Goal: Task Accomplishment & Management: Use online tool/utility

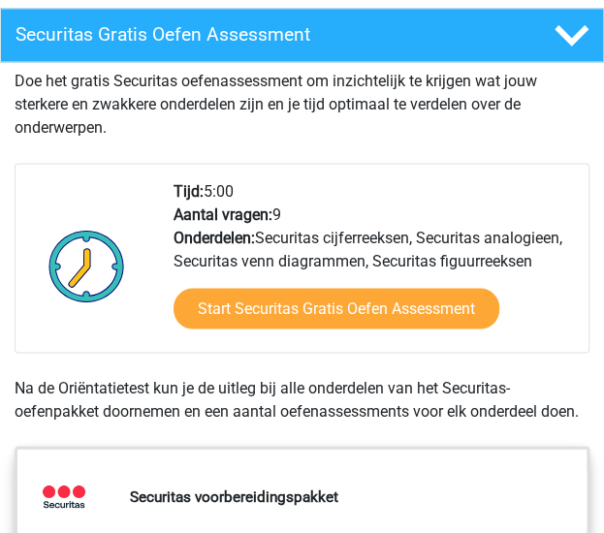
scroll to position [775, 0]
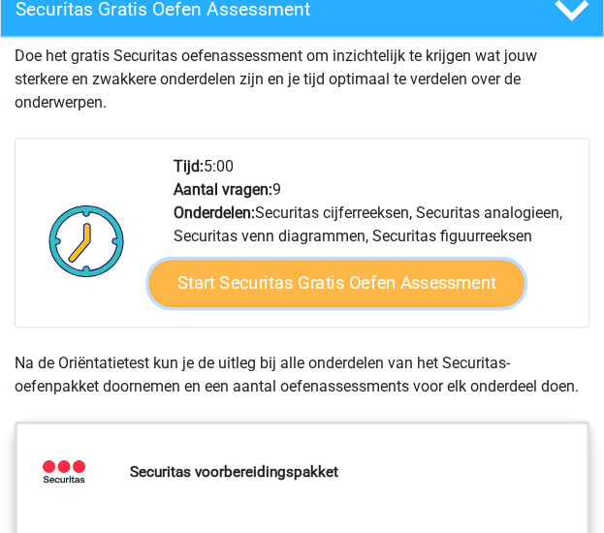
click at [331, 292] on link "Start Securitas Gratis Oefen Assessment" at bounding box center [336, 283] width 374 height 47
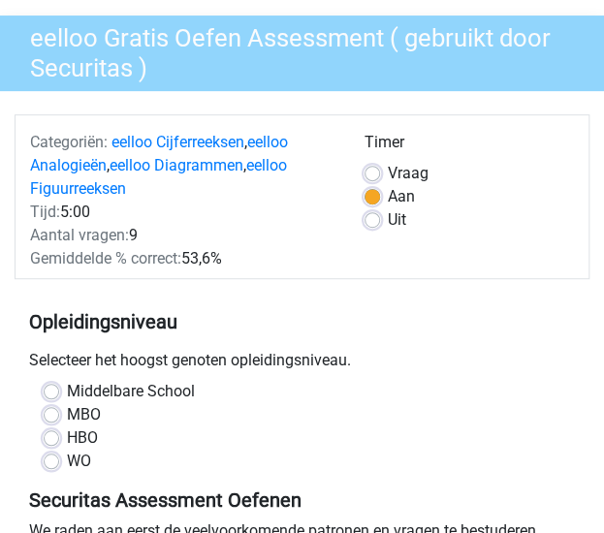
scroll to position [291, 0]
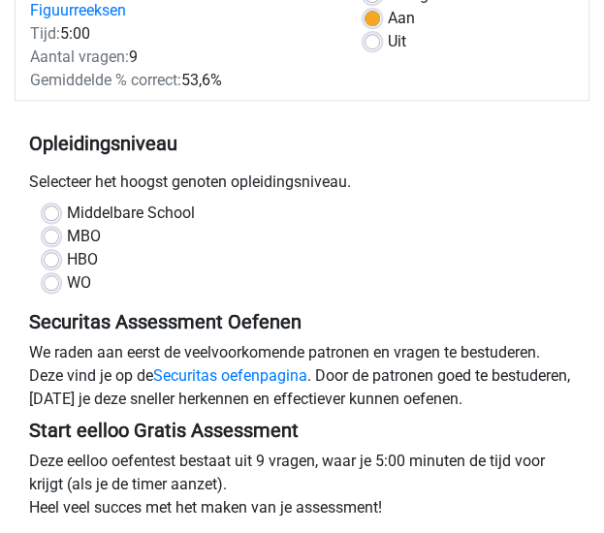
click at [67, 266] on label "HBO" at bounding box center [82, 259] width 31 height 23
click at [55, 266] on input "HBO" at bounding box center [52, 257] width 16 height 19
radio input "true"
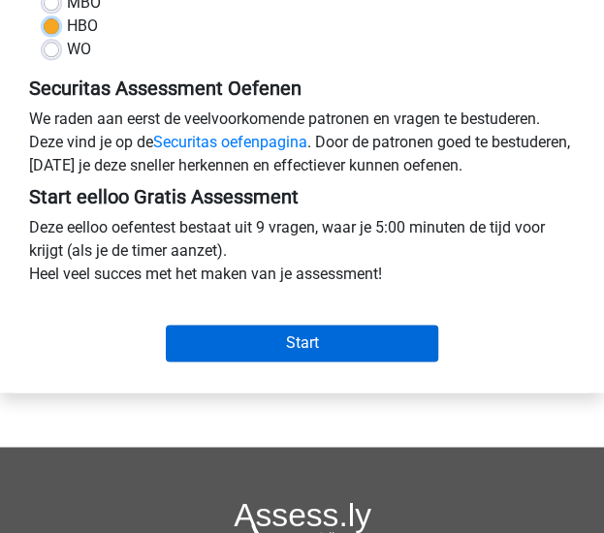
scroll to position [581, 0]
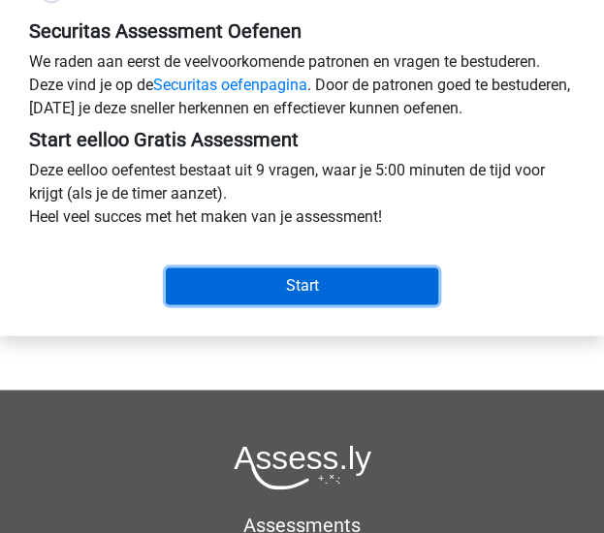
click at [245, 278] on input "Start" at bounding box center [302, 285] width 273 height 37
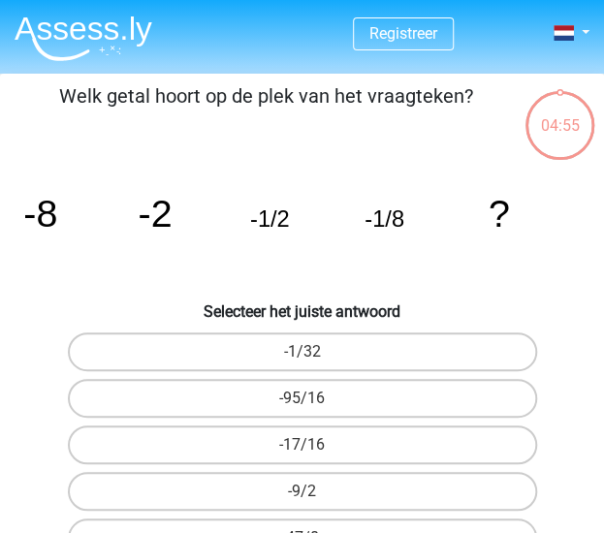
scroll to position [97, 0]
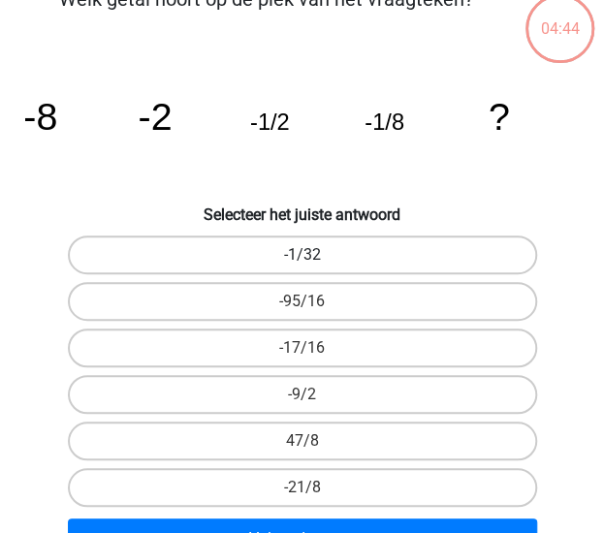
click at [300, 261] on label "-1/32" at bounding box center [302, 255] width 469 height 39
click at [302, 261] on input "-1/32" at bounding box center [308, 261] width 13 height 13
radio input "true"
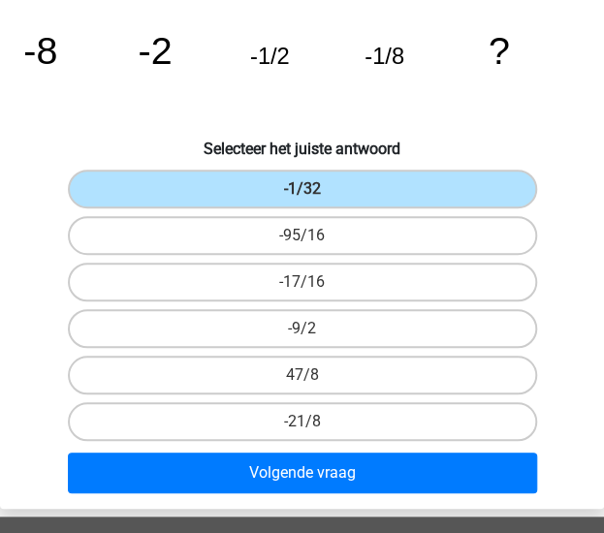
scroll to position [194, 0]
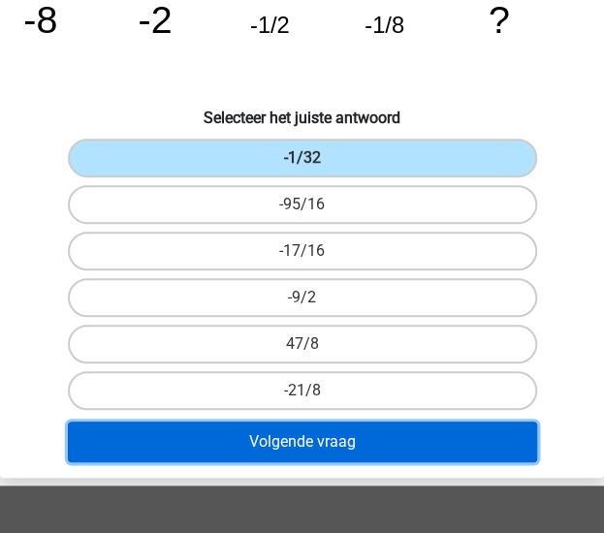
click at [321, 438] on button "Volgende vraag" at bounding box center [302, 442] width 469 height 41
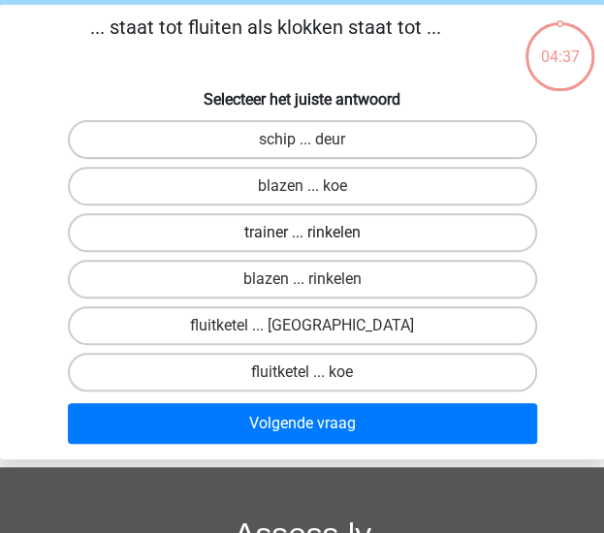
scroll to position [0, 0]
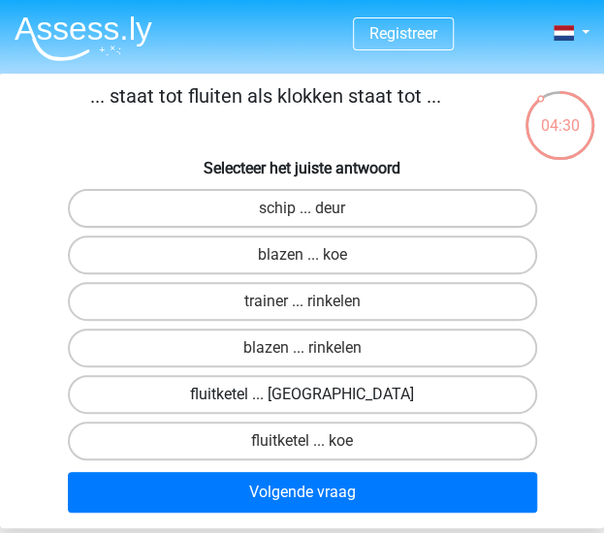
click at [291, 398] on label "fluitketel ... [GEOGRAPHIC_DATA]" at bounding box center [302, 394] width 469 height 39
click at [302, 398] on input "fluitketel ... [GEOGRAPHIC_DATA]" at bounding box center [308, 400] width 13 height 13
radio input "true"
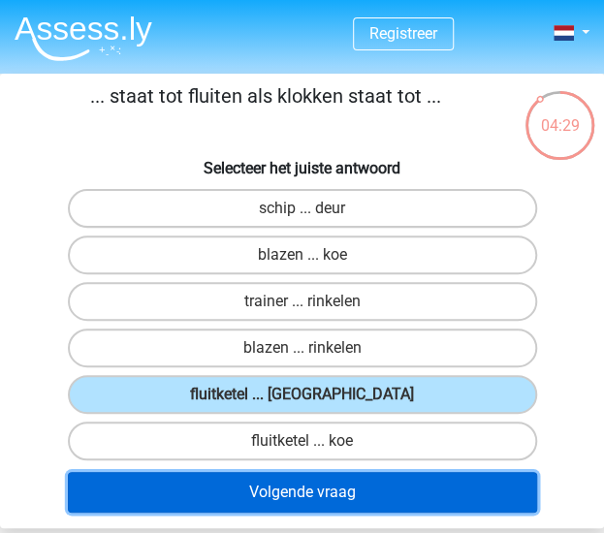
click at [333, 489] on button "Volgende vraag" at bounding box center [302, 492] width 469 height 41
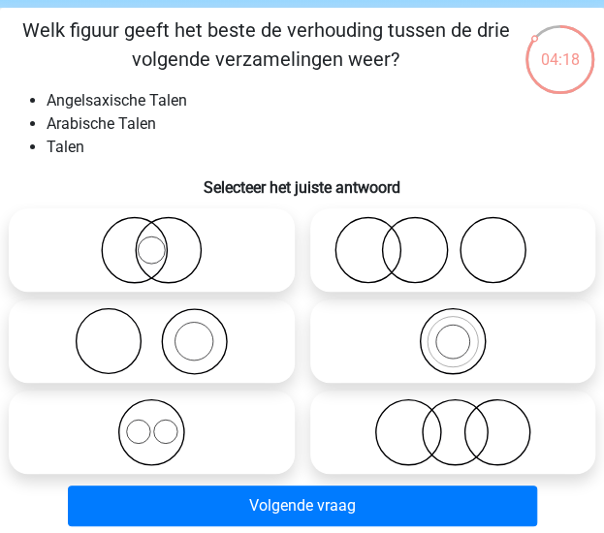
scroll to position [97, 0]
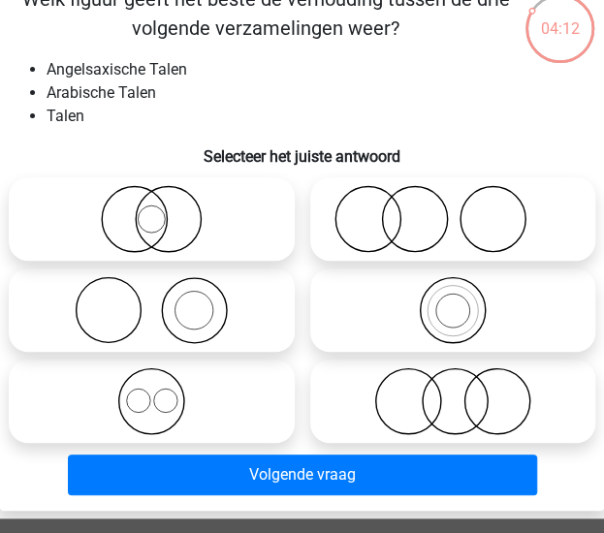
click at [482, 120] on li "Talen" at bounding box center [322, 116] width 550 height 23
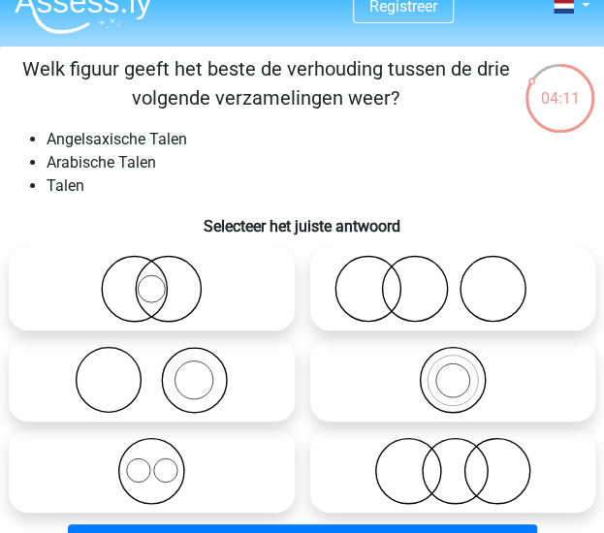
scroll to position [0, 0]
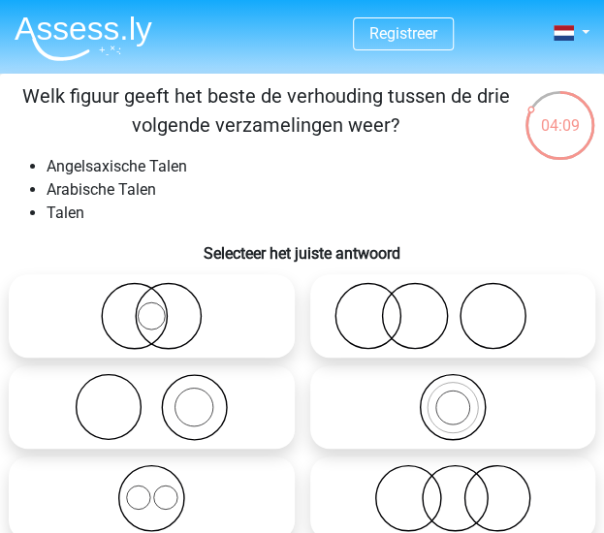
click at [438, 311] on icon at bounding box center [453, 316] width 270 height 68
click at [453, 306] on input "radio" at bounding box center [459, 300] width 13 height 13
radio input "true"
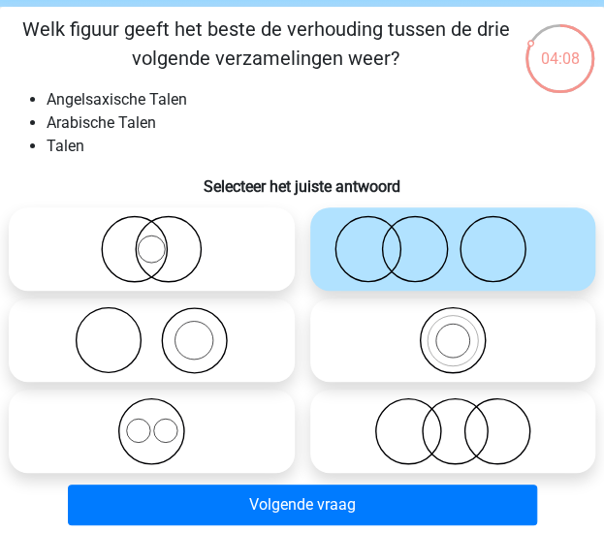
scroll to position [97, 0]
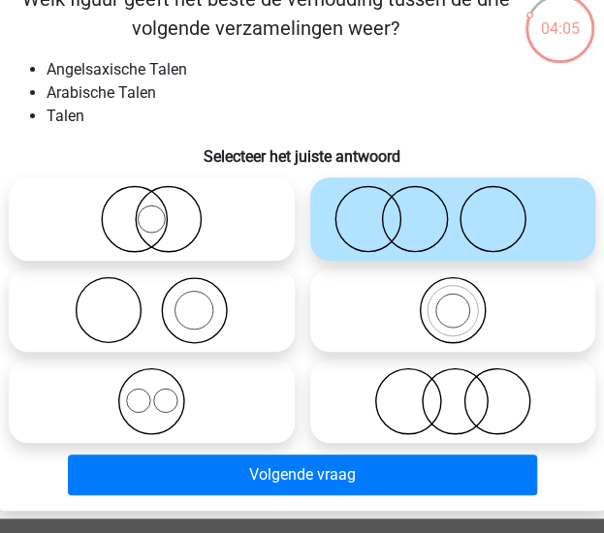
click at [171, 237] on icon at bounding box center [151, 219] width 270 height 68
click at [164, 209] on input "radio" at bounding box center [157, 203] width 13 height 13
radio input "true"
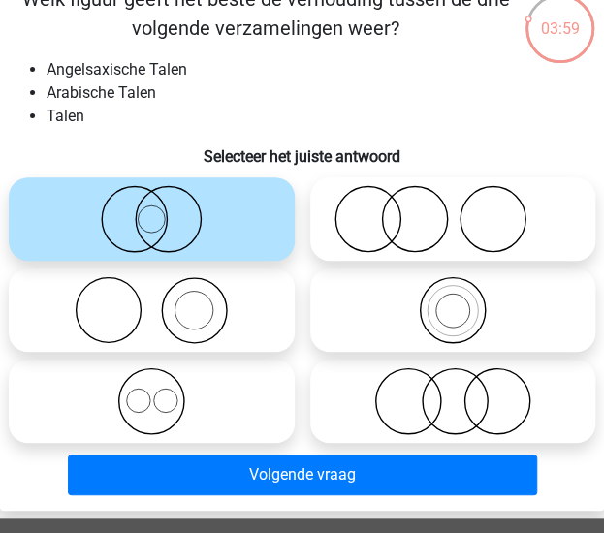
click at [450, 394] on icon at bounding box center [453, 401] width 270 height 68
click at [453, 392] on input "radio" at bounding box center [459, 385] width 13 height 13
radio input "true"
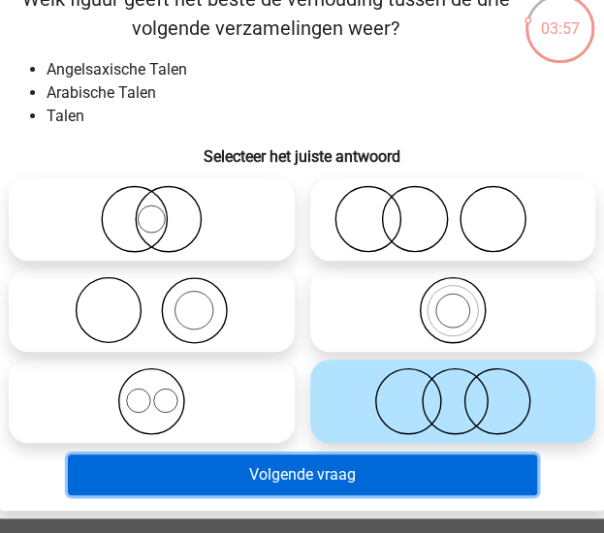
click at [401, 486] on button "Volgende vraag" at bounding box center [302, 475] width 469 height 41
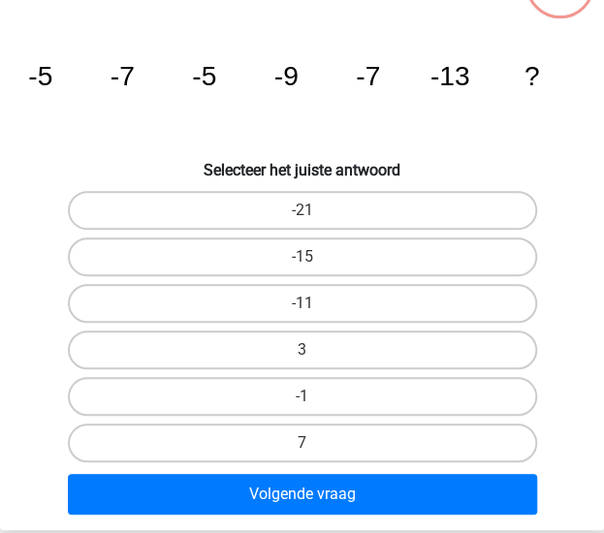
scroll to position [171, 0]
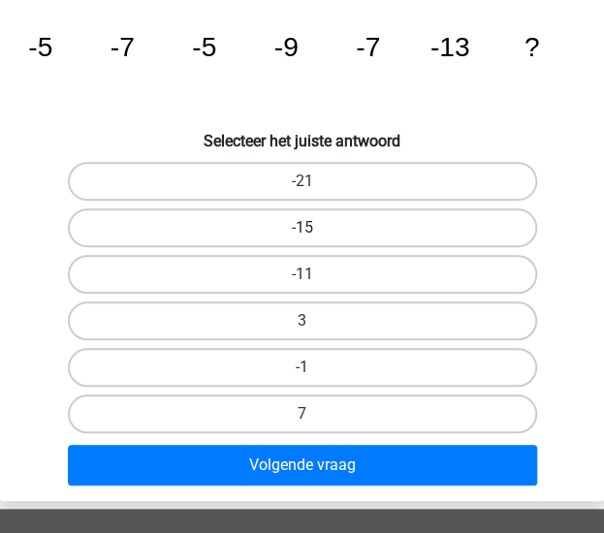
click at [339, 232] on label "-15" at bounding box center [302, 227] width 469 height 39
click at [315, 232] on input "-15" at bounding box center [308, 234] width 13 height 13
radio input "true"
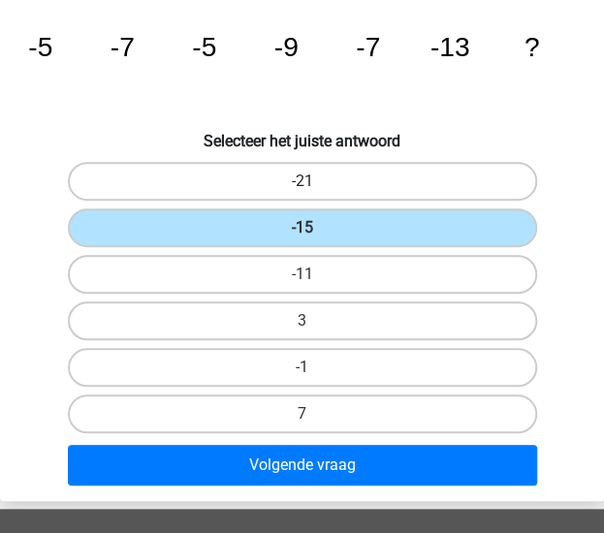
click at [350, 179] on label "-21" at bounding box center [302, 181] width 469 height 39
click at [315, 181] on input "-21" at bounding box center [308, 187] width 13 height 13
radio input "true"
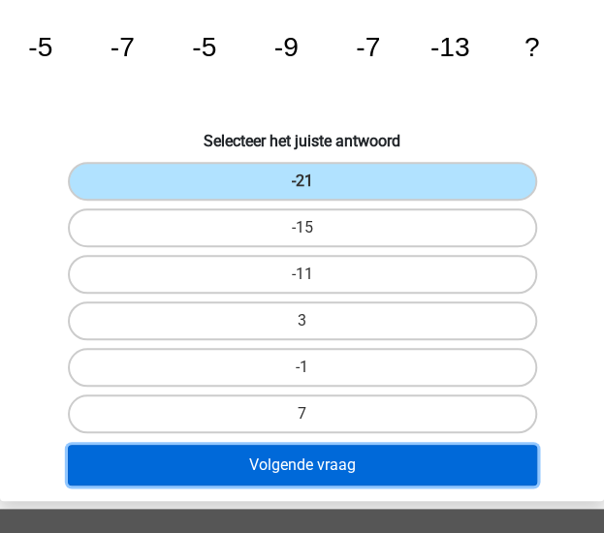
click at [306, 456] on button "Volgende vraag" at bounding box center [302, 465] width 469 height 41
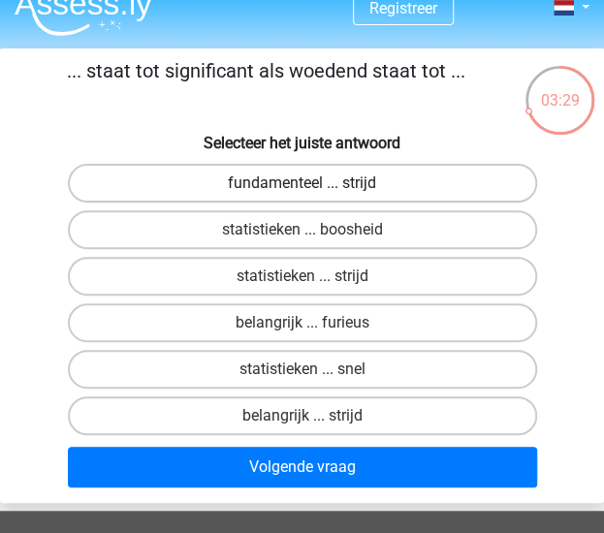
scroll to position [0, 0]
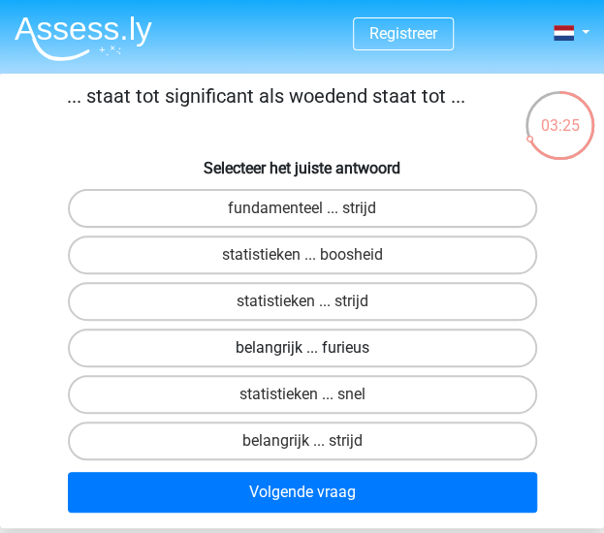
click at [333, 346] on label "belangrijk ... furieus" at bounding box center [302, 348] width 469 height 39
click at [315, 348] on input "belangrijk ... furieus" at bounding box center [308, 354] width 13 height 13
radio input "true"
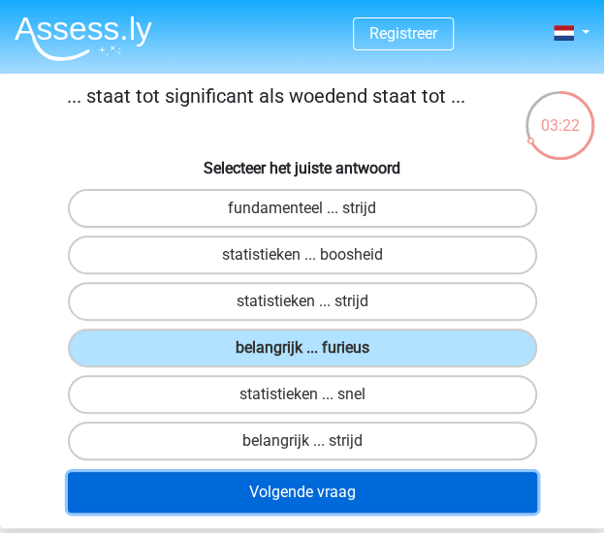
click at [337, 488] on button "Volgende vraag" at bounding box center [302, 492] width 469 height 41
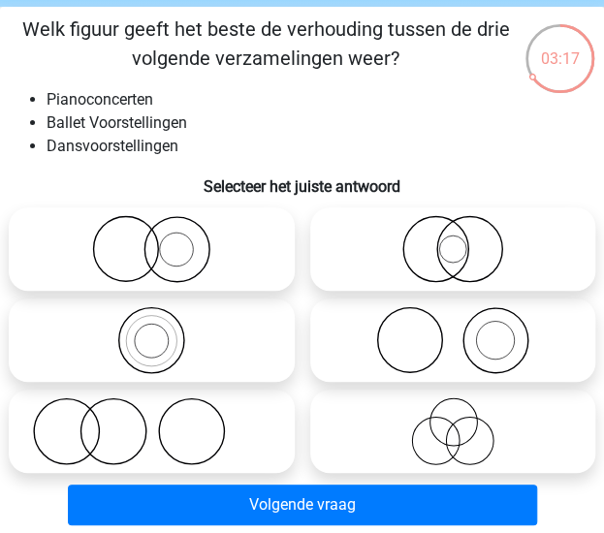
scroll to position [97, 0]
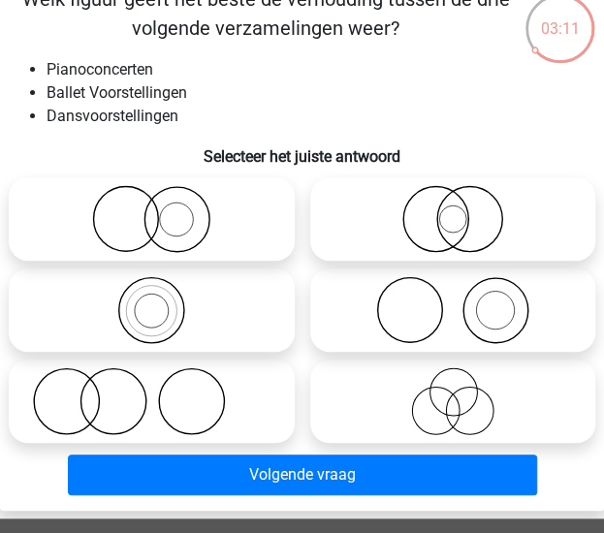
click at [414, 402] on icon at bounding box center [453, 401] width 270 height 68
click at [453, 392] on input "radio" at bounding box center [459, 385] width 13 height 13
radio input "true"
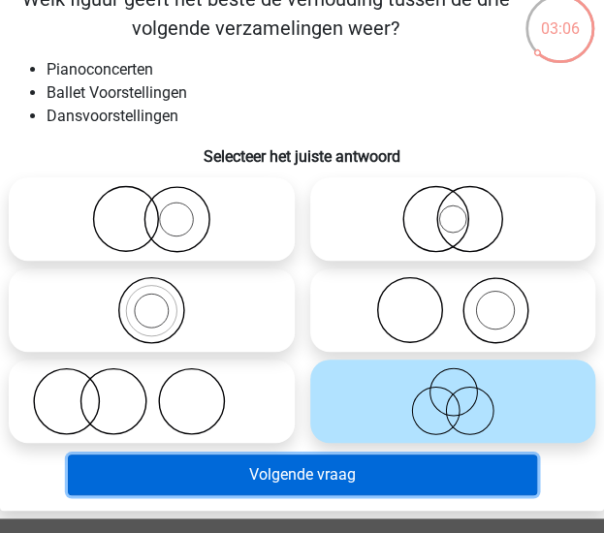
click at [299, 458] on button "Volgende vraag" at bounding box center [302, 475] width 469 height 41
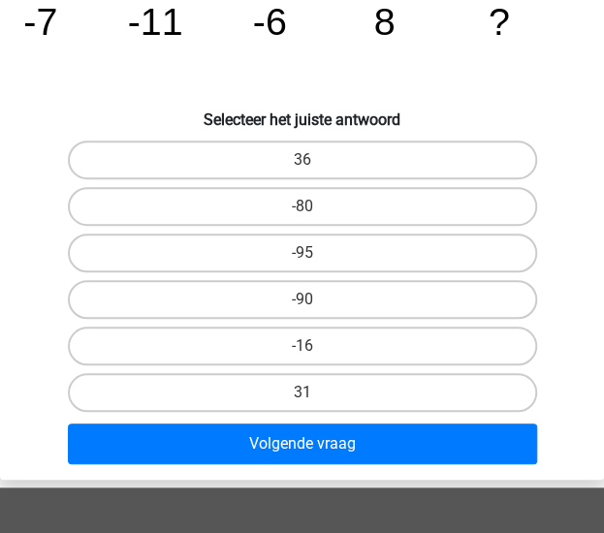
scroll to position [194, 0]
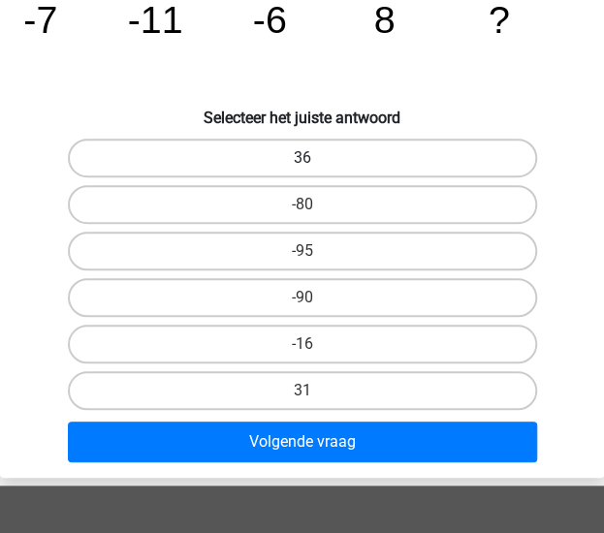
click at [357, 148] on label "36" at bounding box center [302, 158] width 469 height 39
click at [315, 158] on input "36" at bounding box center [308, 164] width 13 height 13
radio input "true"
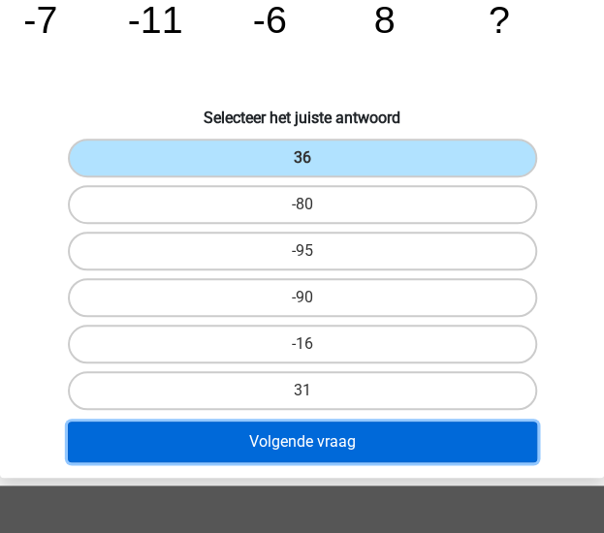
click at [351, 437] on button "Volgende vraag" at bounding box center [302, 442] width 469 height 41
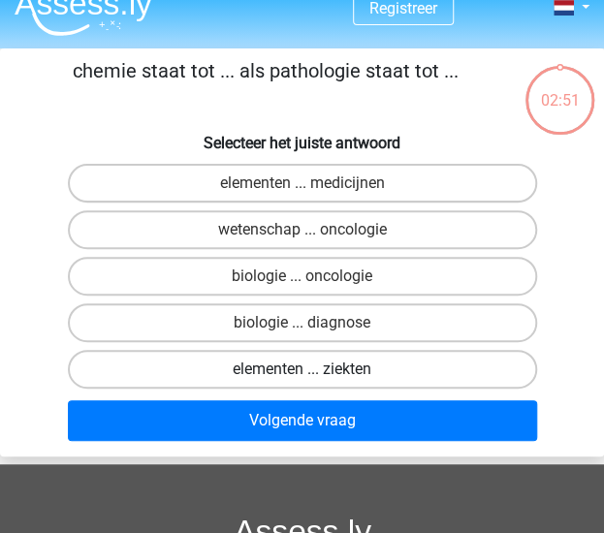
scroll to position [0, 0]
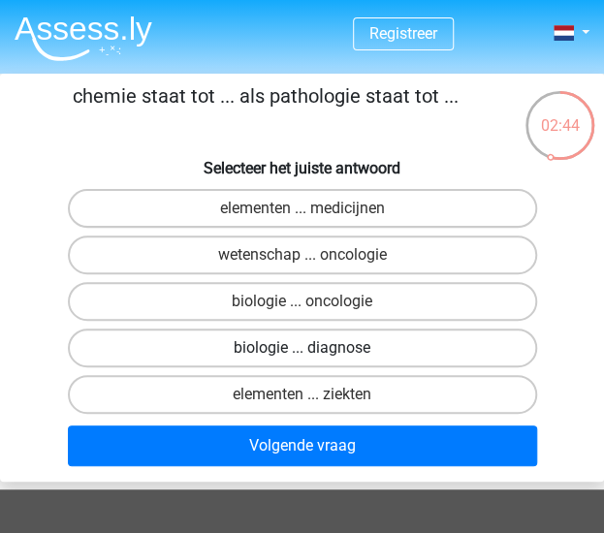
click at [291, 353] on label "biologie ... diagnose" at bounding box center [302, 348] width 469 height 39
click at [302, 353] on input "biologie ... diagnose" at bounding box center [308, 354] width 13 height 13
radio input "true"
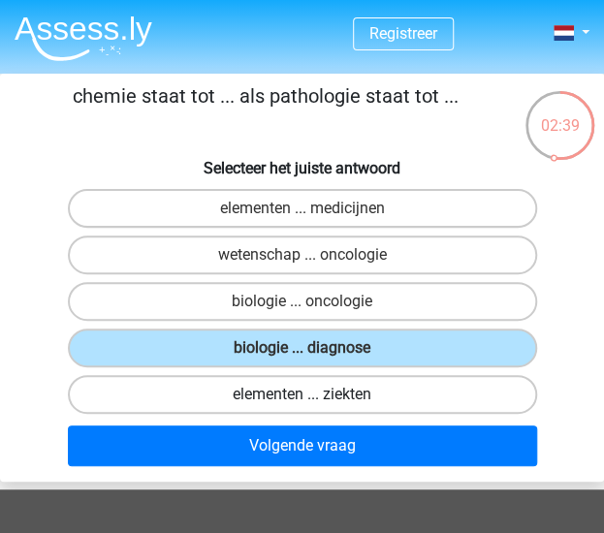
click at [322, 394] on label "elementen ... ziekten" at bounding box center [302, 394] width 469 height 39
click at [315, 394] on input "elementen ... ziekten" at bounding box center [308, 400] width 13 height 13
radio input "true"
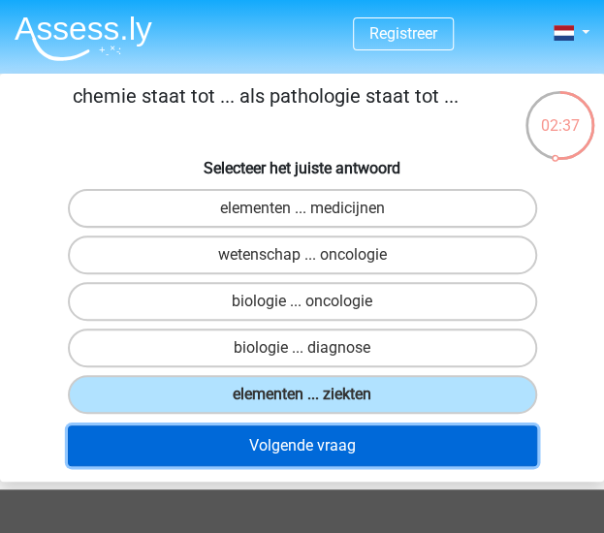
click at [330, 450] on button "Volgende vraag" at bounding box center [302, 445] width 469 height 41
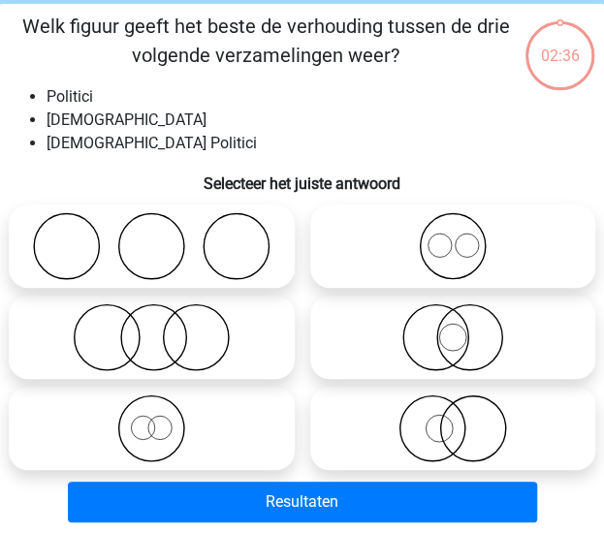
scroll to position [74, 0]
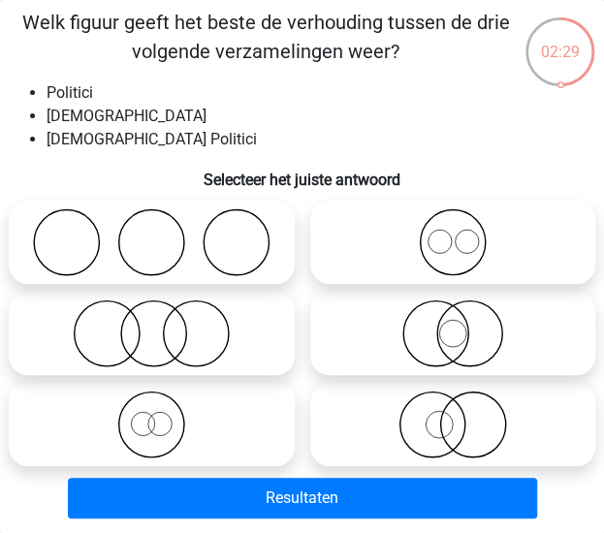
click at [406, 418] on icon at bounding box center [453, 425] width 270 height 68
click at [453, 415] on input "radio" at bounding box center [459, 408] width 13 height 13
radio input "true"
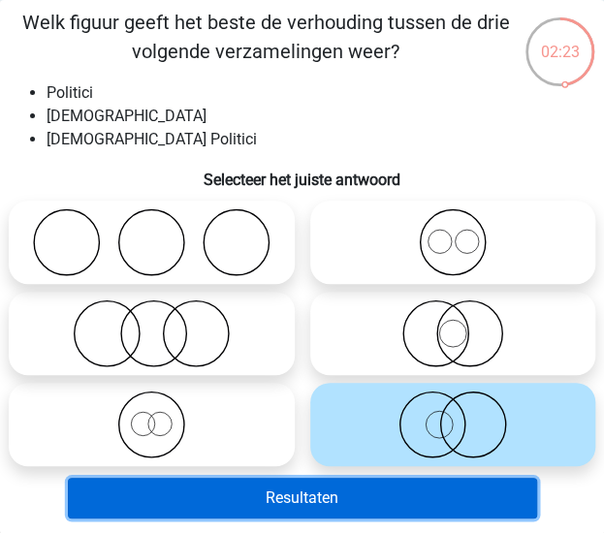
click at [409, 493] on button "Resultaten" at bounding box center [302, 498] width 469 height 41
